Goal: Transaction & Acquisition: Book appointment/travel/reservation

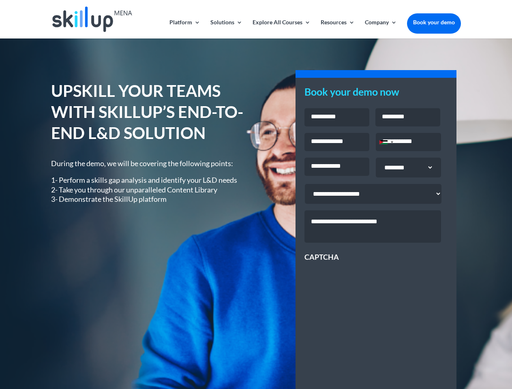
click at [256, 195] on div "UPSKILL YOUR TEAMS WITH SKILLUP’S END-TO-END L&D SOLUTION During the demo, we w…" at bounding box center [255, 292] width 409 height 446
click at [226, 29] on link "Solutions" at bounding box center [226, 28] width 32 height 19
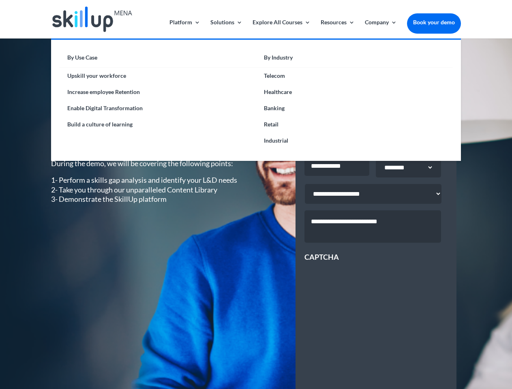
click at [281, 29] on link "Explore All Courses" at bounding box center [281, 28] width 58 height 19
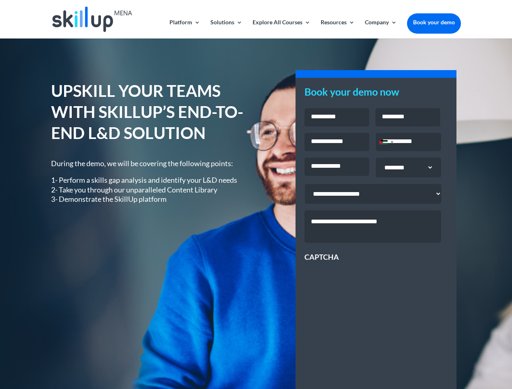
click at [337, 29] on link "Resources" at bounding box center [338, 28] width 34 height 19
click at [381, 29] on link "Company" at bounding box center [381, 28] width 32 height 19
click at [386, 143] on div "Jordan +962" at bounding box center [383, 142] width 8 height 4
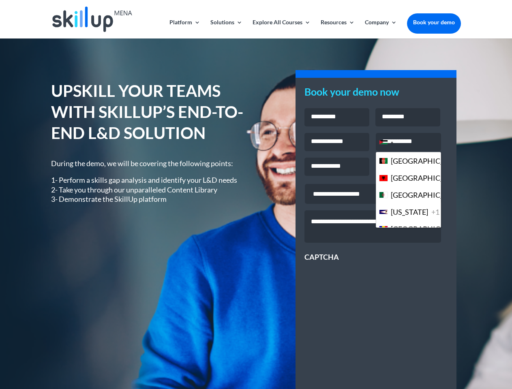
scroll to position [2212, 0]
